Goal: Task Accomplishment & Management: Use online tool/utility

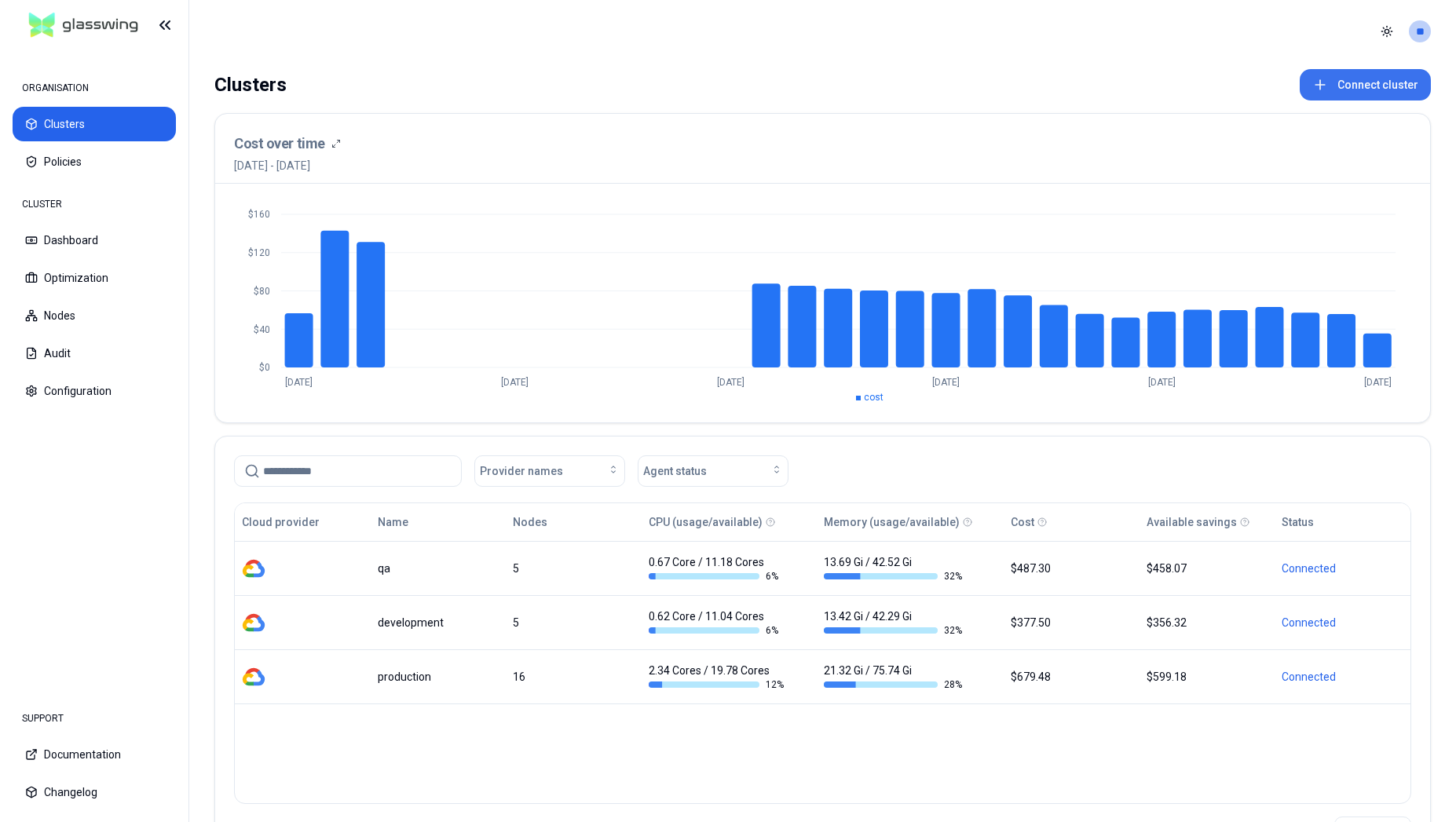
click at [1370, 93] on button "Connect cluster" at bounding box center [1365, 84] width 132 height 31
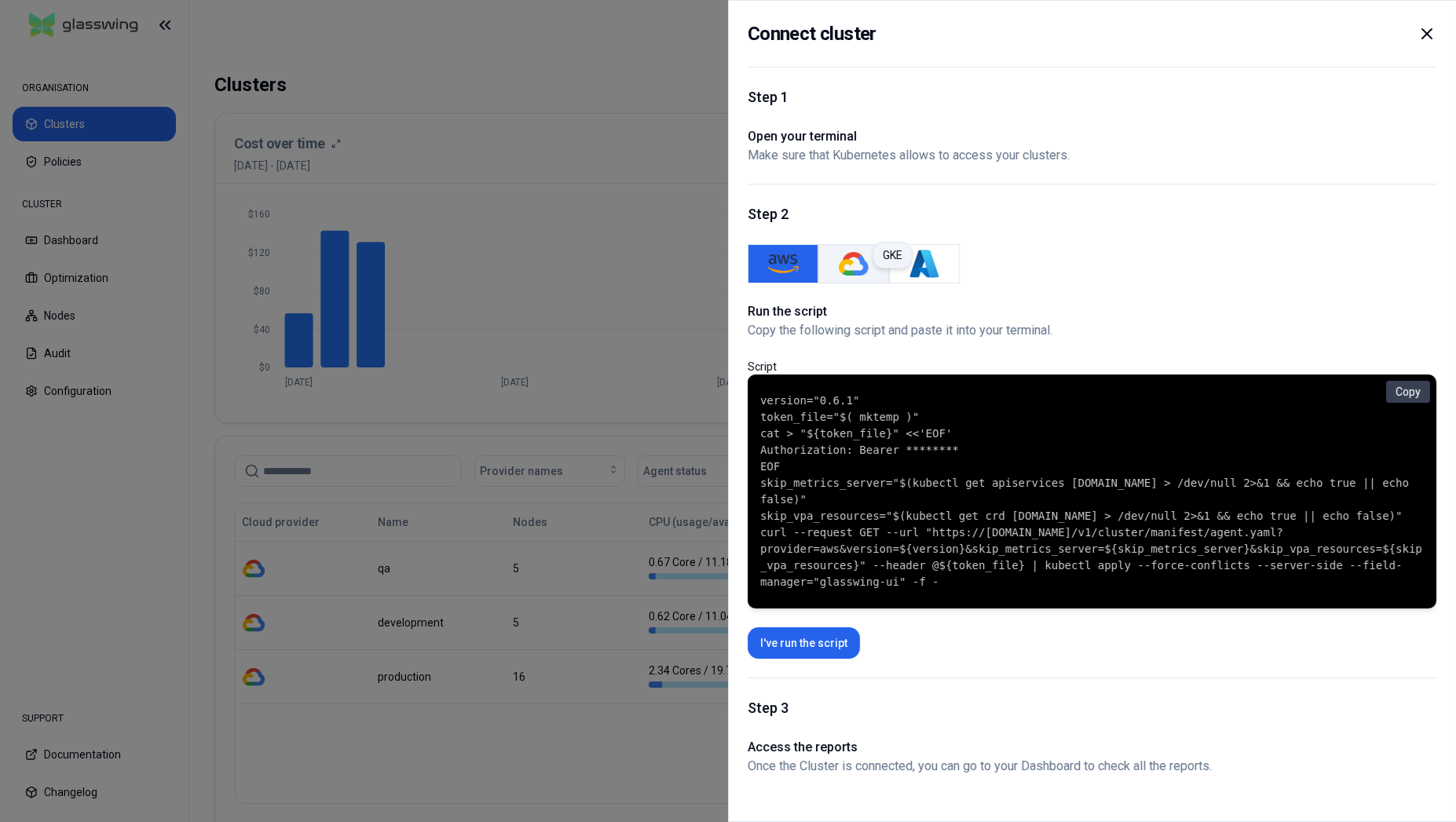
click at [857, 266] on img "GKE" at bounding box center [854, 264] width 31 height 31
click at [1408, 382] on button "Copy" at bounding box center [1408, 392] width 44 height 22
click at [801, 249] on button "AWS" at bounding box center [782, 264] width 70 height 39
click at [819, 253] on button "GKE" at bounding box center [854, 264] width 70 height 39
click at [863, 260] on img "GKE" at bounding box center [854, 264] width 31 height 31
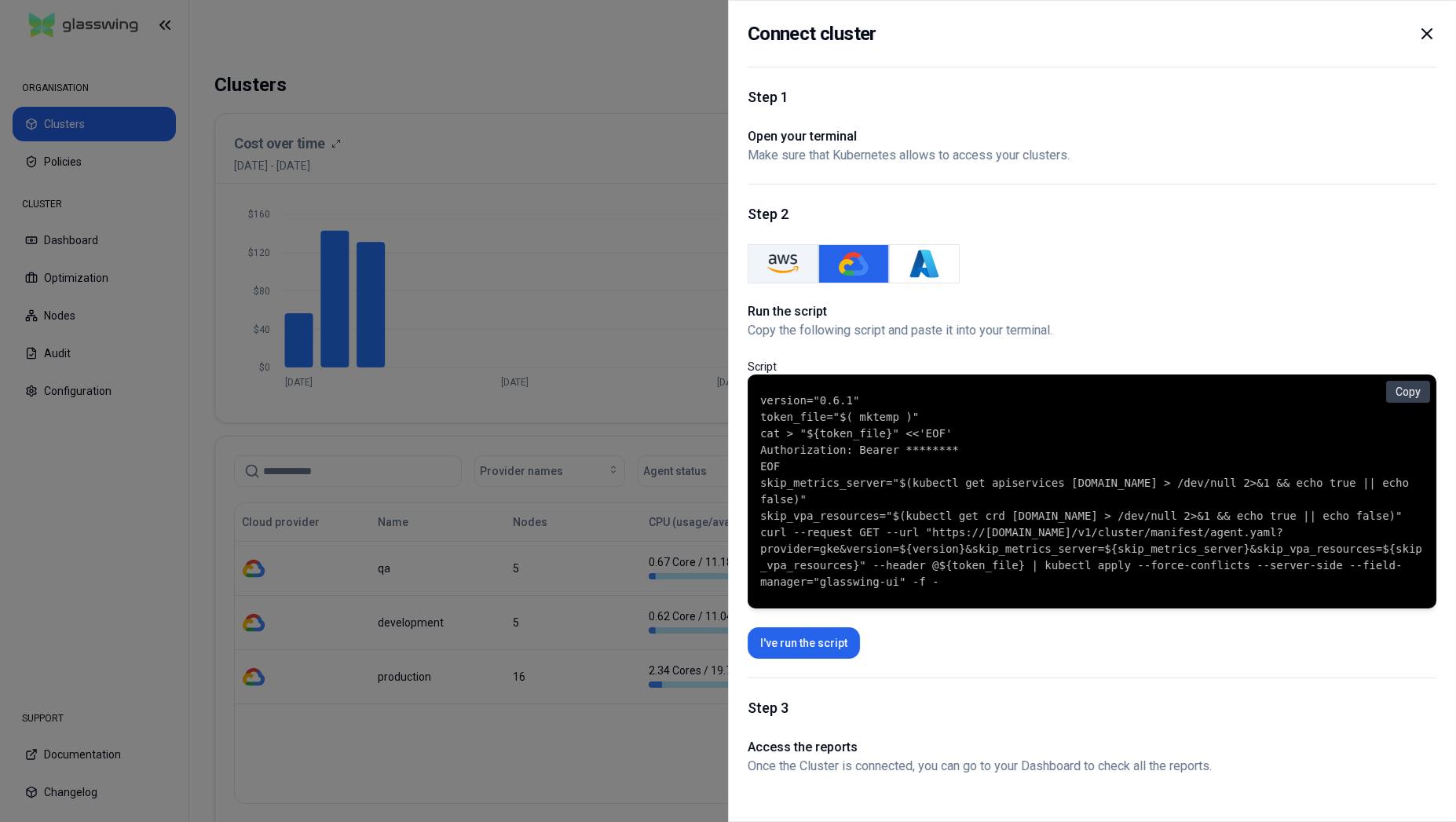
click at [760, 257] on button "AWS" at bounding box center [782, 264] width 70 height 39
click at [825, 256] on p "AWS" at bounding box center [824, 255] width 25 height 16
click at [843, 256] on div "AWS AWS" at bounding box center [824, 254] width 45 height 26
click at [853, 272] on img "GKE" at bounding box center [854, 264] width 31 height 31
click at [852, 259] on img "GKE" at bounding box center [854, 264] width 31 height 31
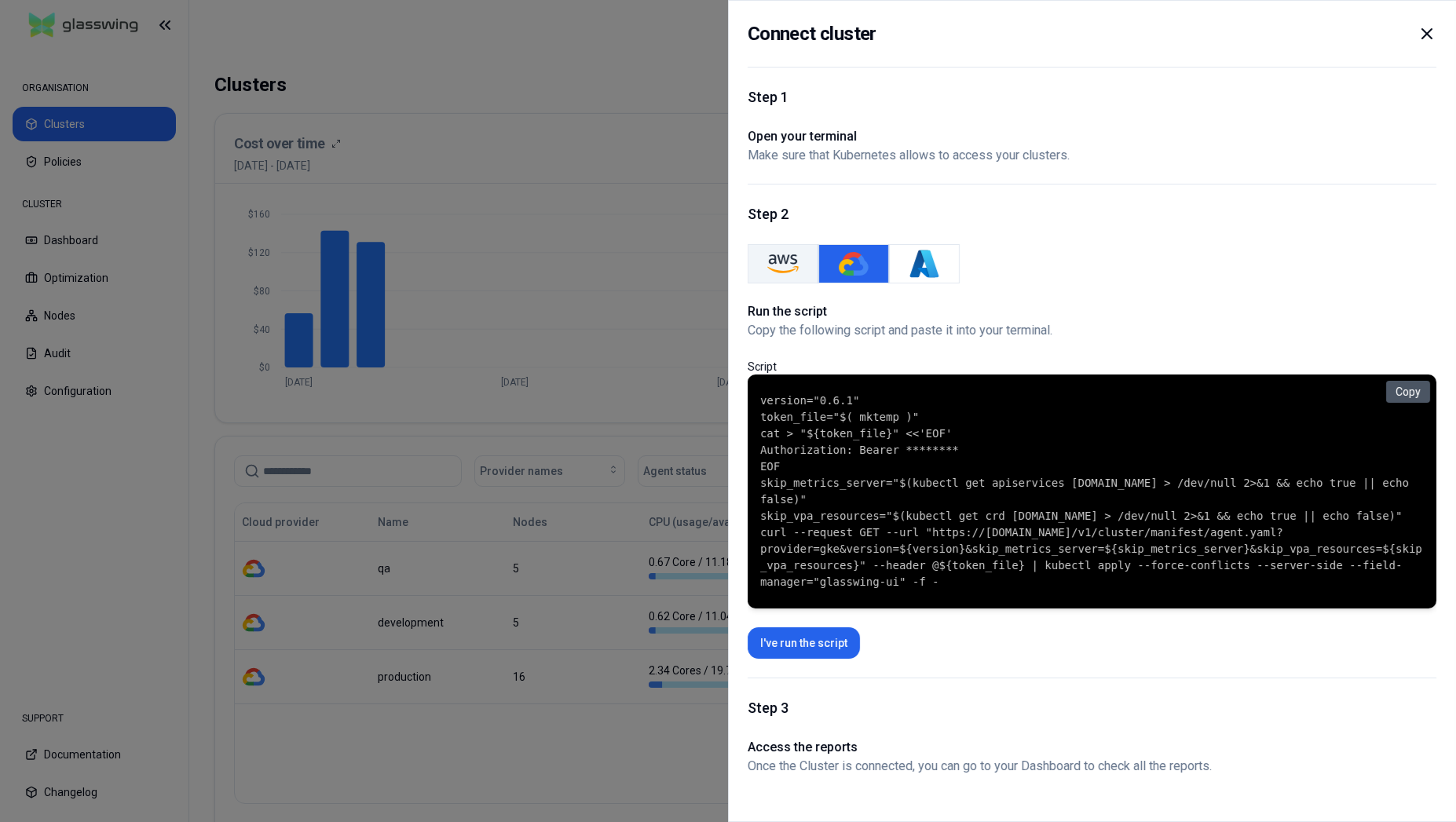
click at [1400, 386] on button "Copy" at bounding box center [1408, 392] width 44 height 22
click at [899, 590] on code "version="0.6.1" token_file="$( mktemp )" cat > "${token_file}" <<'EOF' Authoriz…" at bounding box center [1092, 491] width 664 height 198
click at [905, 573] on code "version="0.6.1" token_file="$( mktemp )" cat > "${token_file}" <<'EOF' Authoriz…" at bounding box center [1092, 491] width 664 height 198
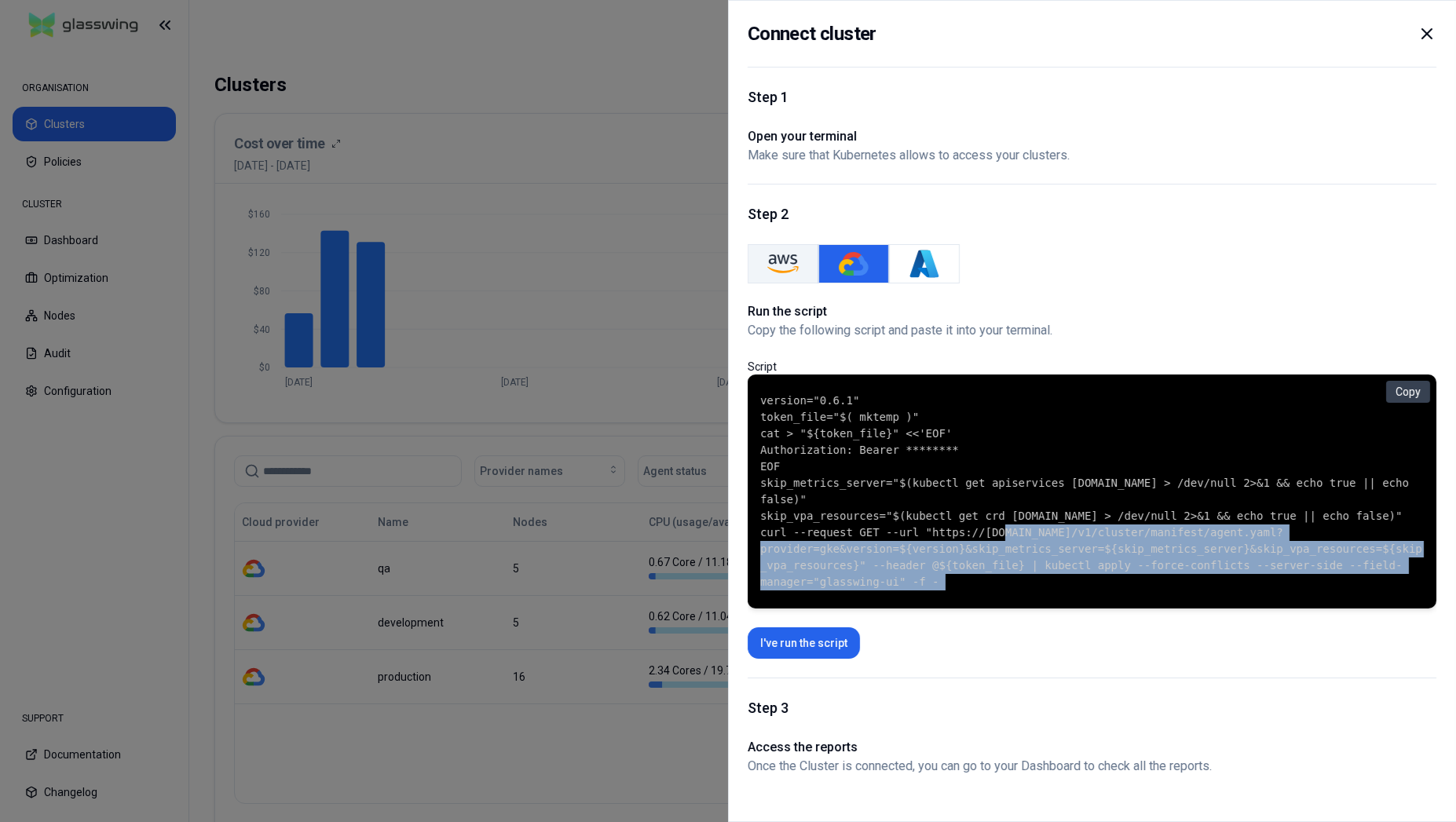
click at [905, 573] on code "version="0.6.1" token_file="$( mktemp )" cat > "${token_file}" <<'EOF' Authoriz…" at bounding box center [1092, 491] width 664 height 198
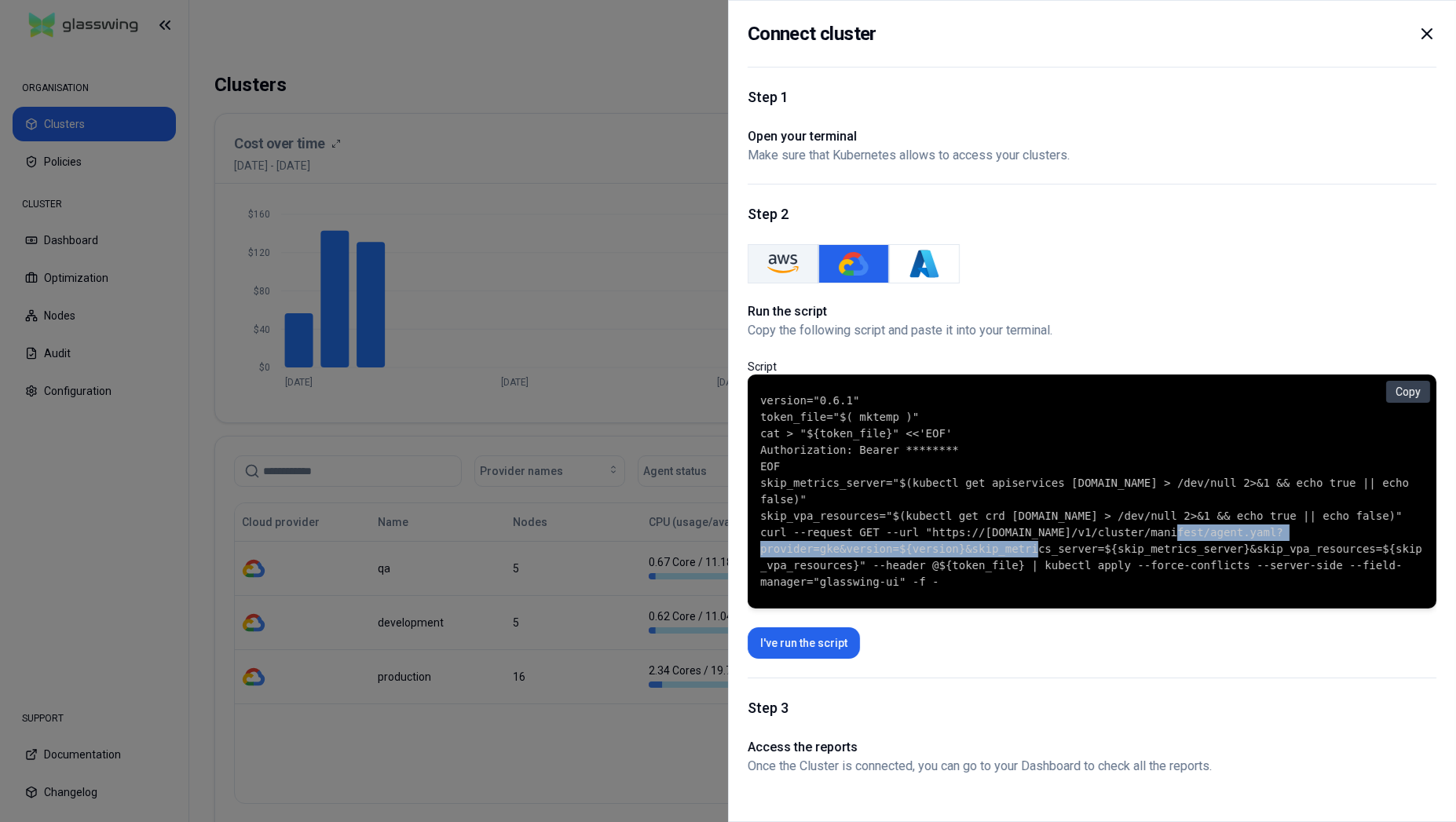
drag, startPoint x: 921, startPoint y: 538, endPoint x: 1279, endPoint y: 541, distance: 358.0
click at [1279, 541] on code "version="0.6.1" token_file="$( mktemp )" cat > "${token_file}" <<'EOF' Authoriz…" at bounding box center [1092, 491] width 664 height 198
copy code "[URL][DOMAIN_NAME]"
click at [1419, 389] on button "Copy" at bounding box center [1408, 392] width 44 height 22
click at [1218, 53] on div "Connect cluster" at bounding box center [1092, 43] width 689 height 48
